Goal: Navigation & Orientation: Find specific page/section

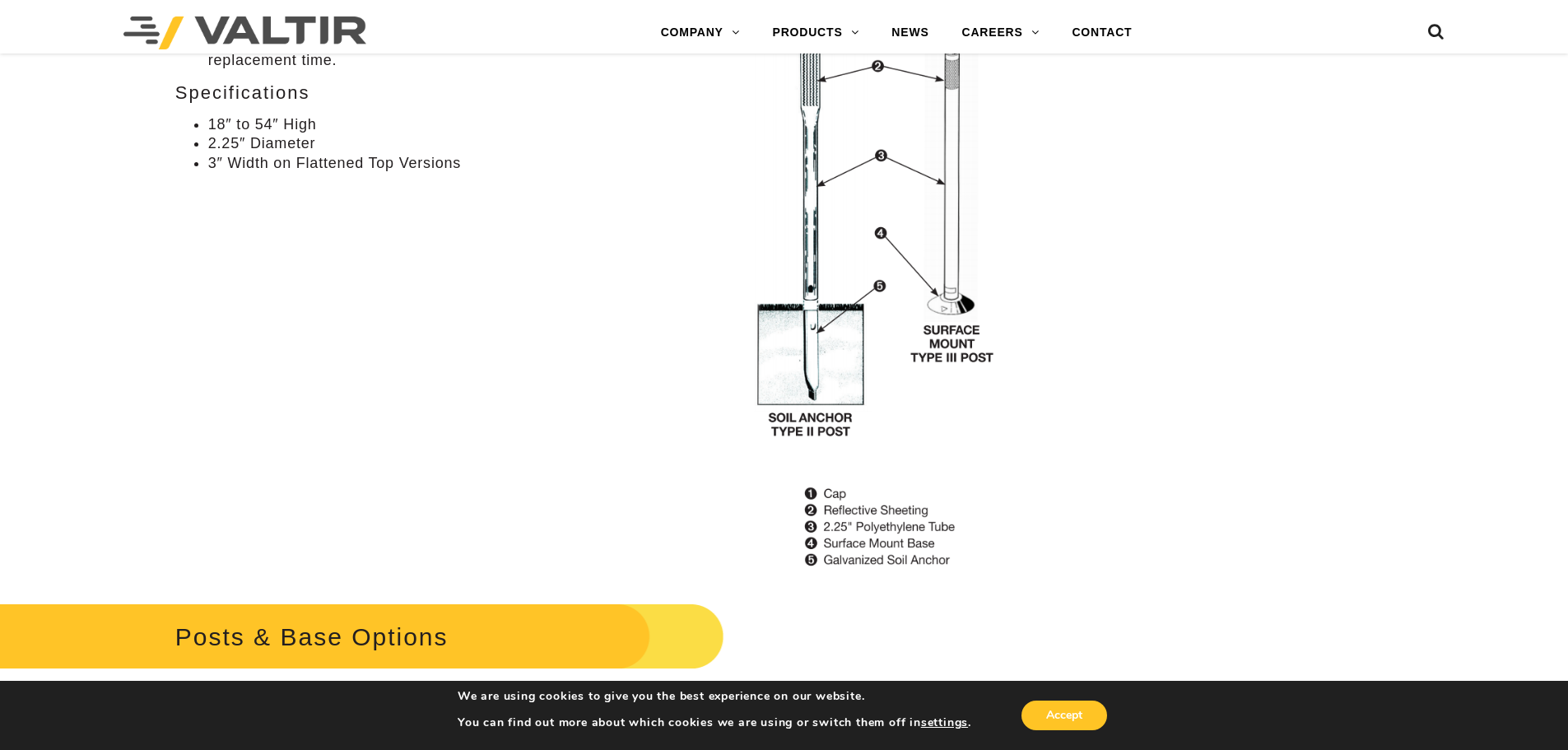
scroll to position [1070, 0]
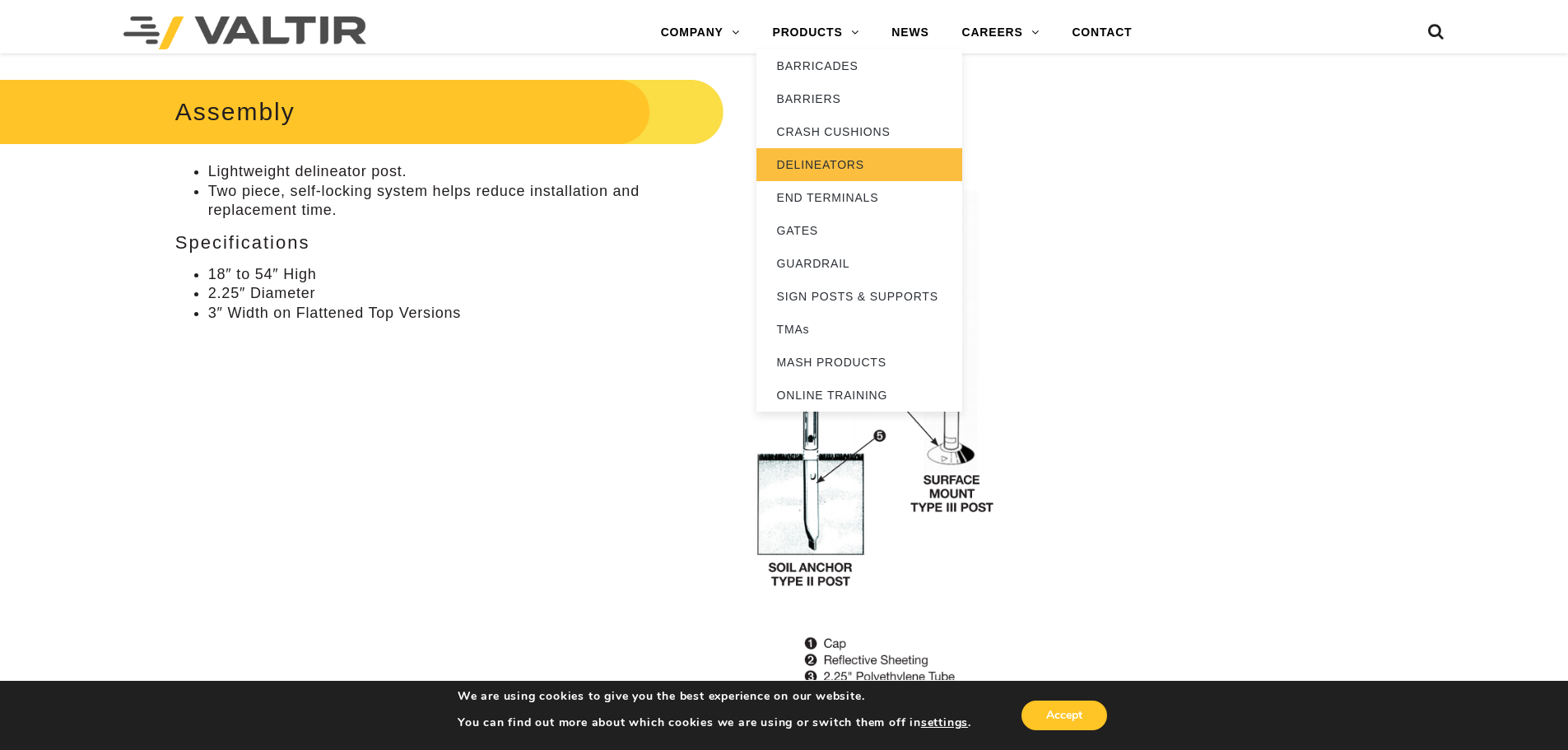
click at [832, 159] on link "DELINEATORS" at bounding box center [859, 164] width 206 height 33
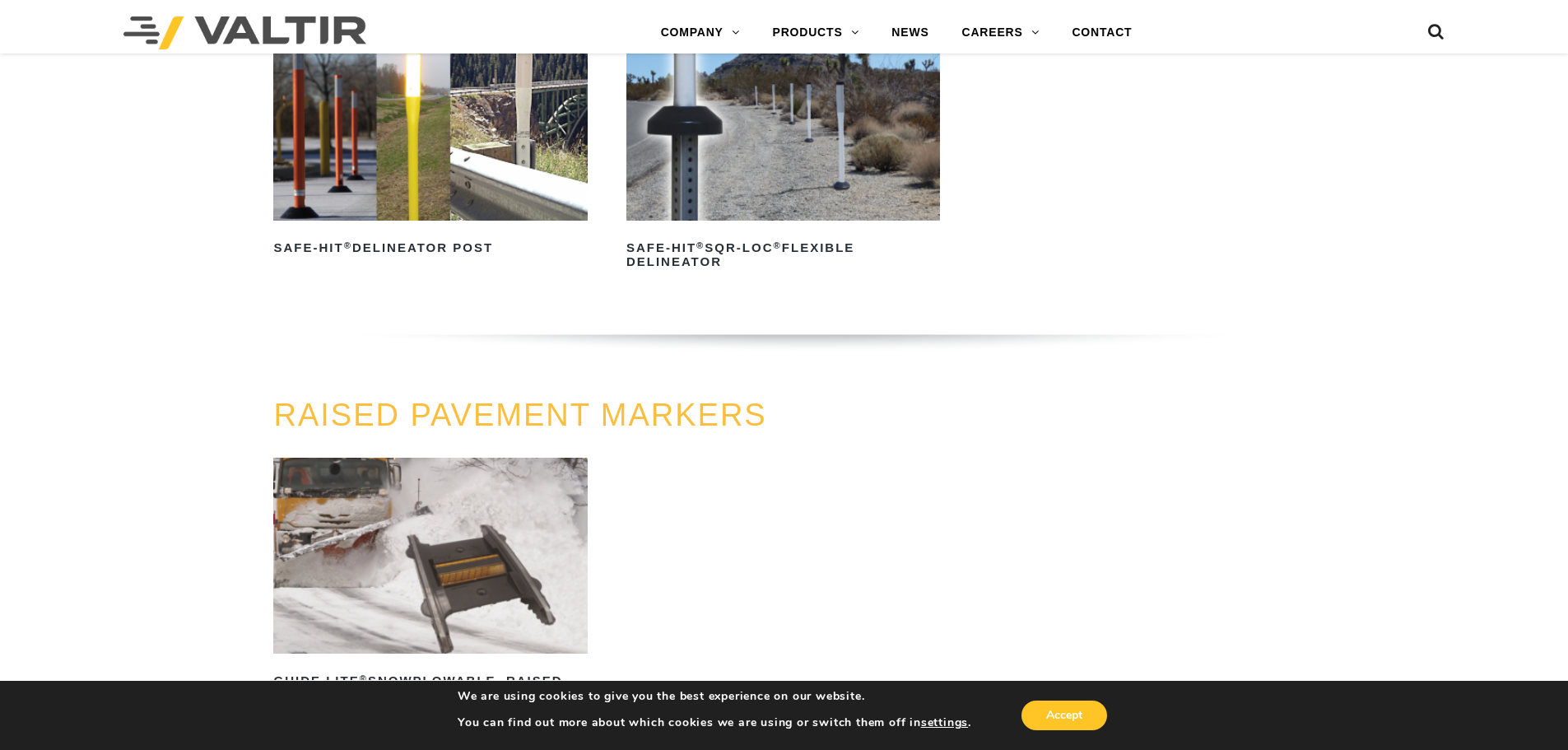
scroll to position [576, 0]
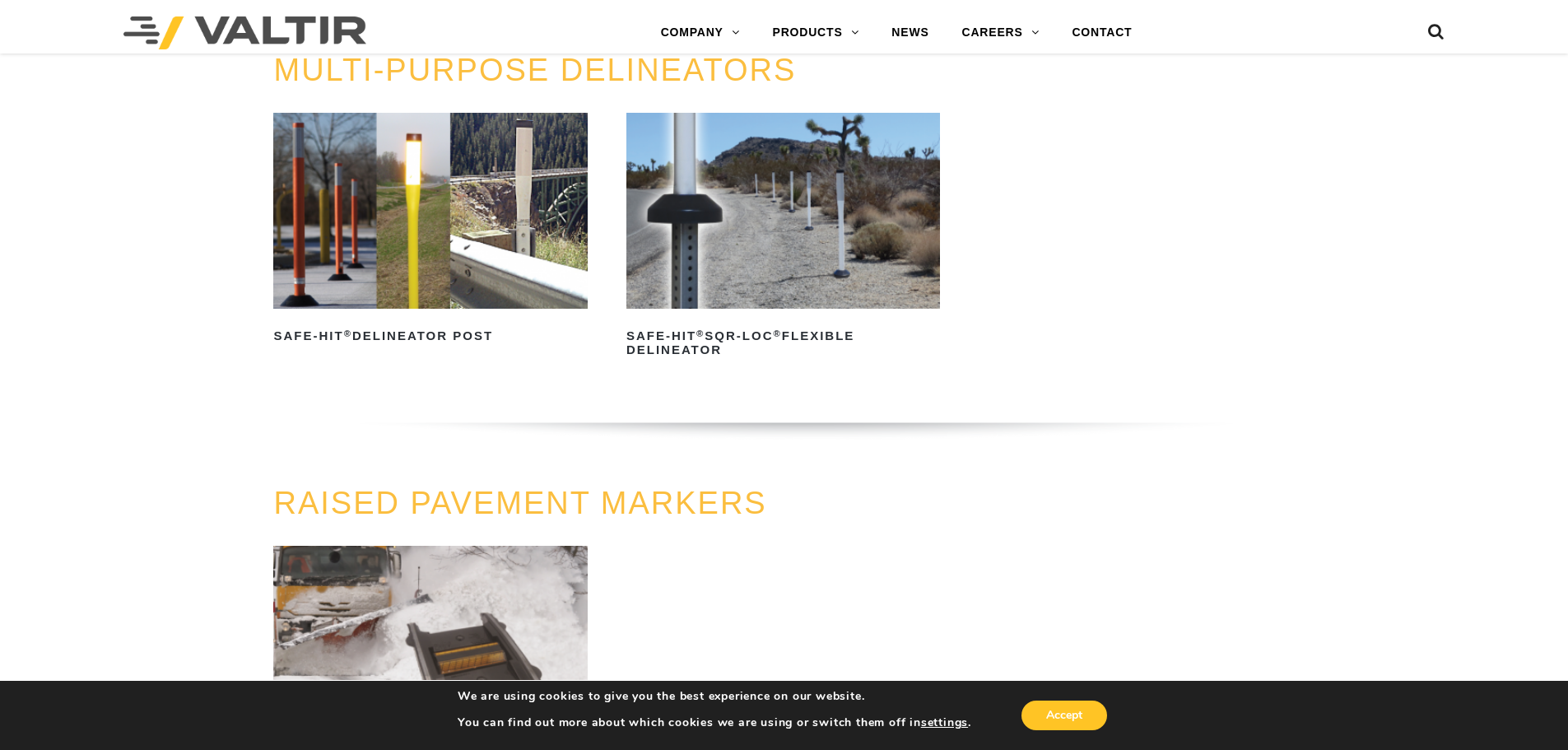
click at [476, 265] on img at bounding box center [430, 211] width 314 height 196
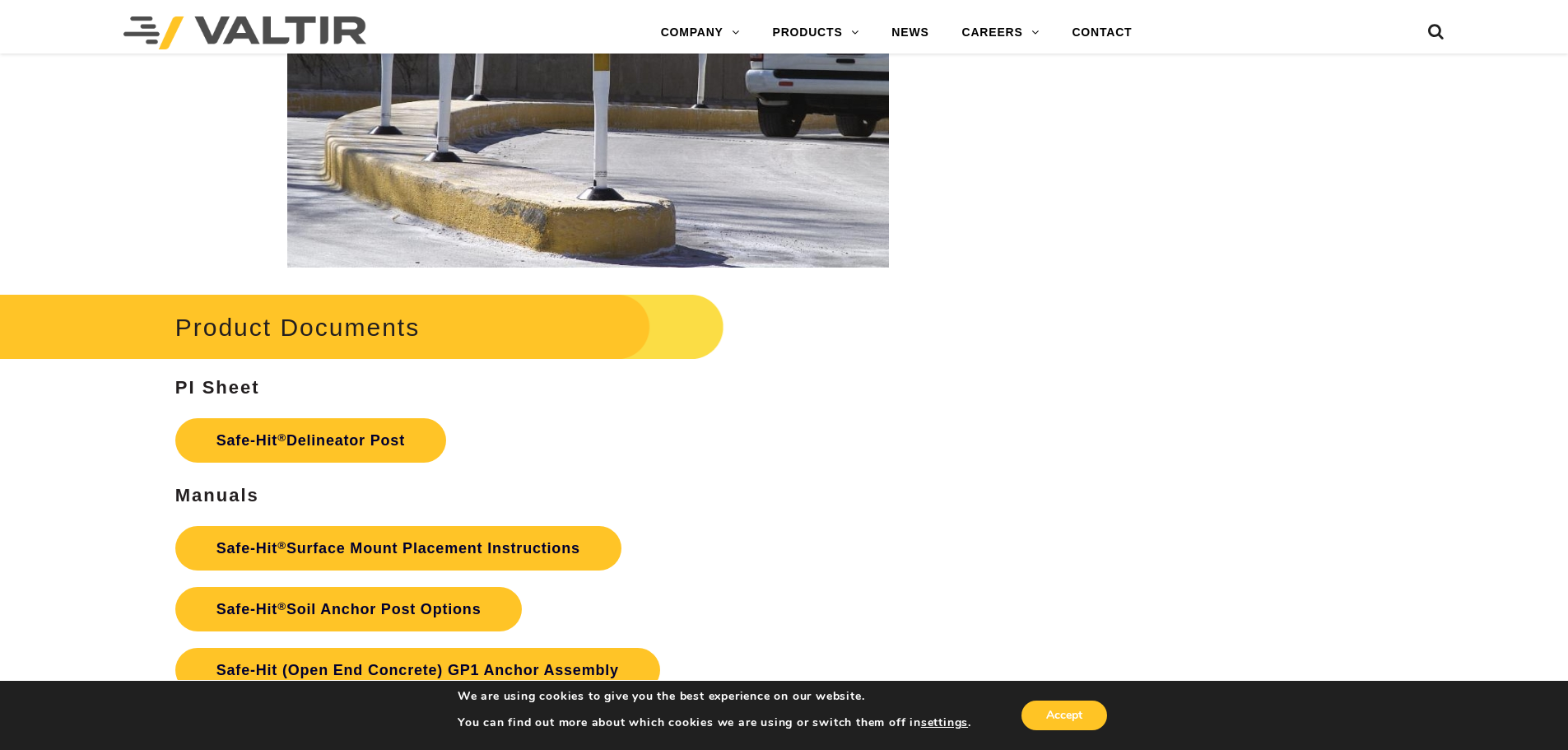
scroll to position [3210, 0]
